Goal: Transaction & Acquisition: Purchase product/service

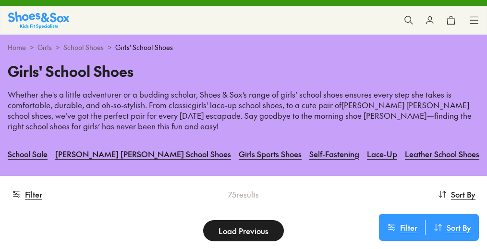
scroll to position [19, 0]
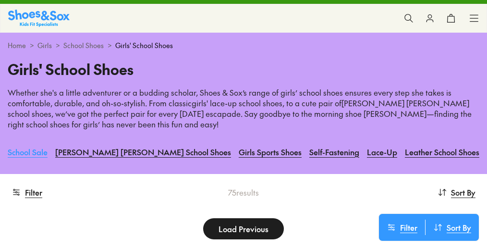
click at [39, 153] on link "School Sale" at bounding box center [28, 151] width 40 height 21
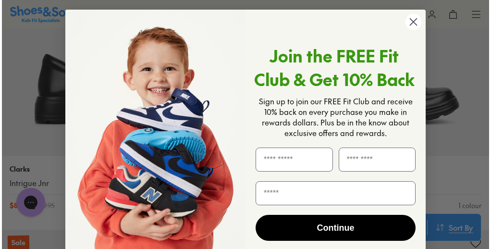
scroll to position [907, 0]
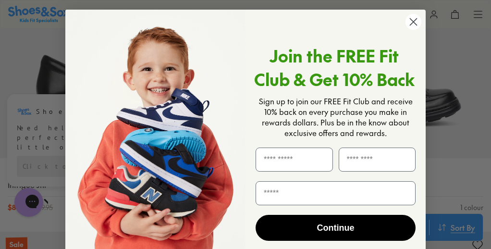
click at [409, 22] on circle "Close dialog" at bounding box center [413, 22] width 16 height 16
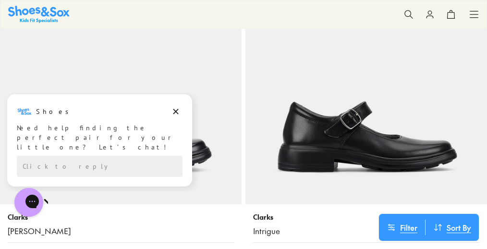
scroll to position [1172, 0]
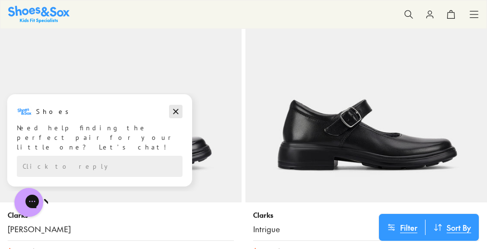
click at [176, 112] on icon "Dismiss campaign" at bounding box center [176, 112] width 10 height 12
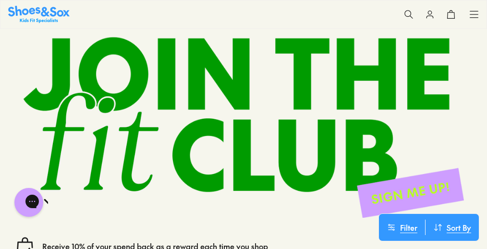
scroll to position [3708, 0]
